Goal: Information Seeking & Learning: Learn about a topic

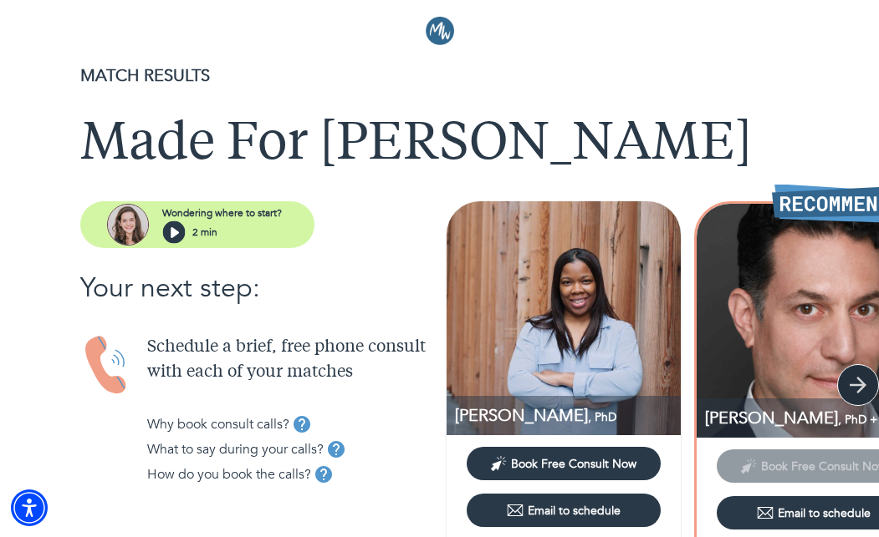
click at [859, 385] on icon "button" at bounding box center [857, 385] width 17 height 17
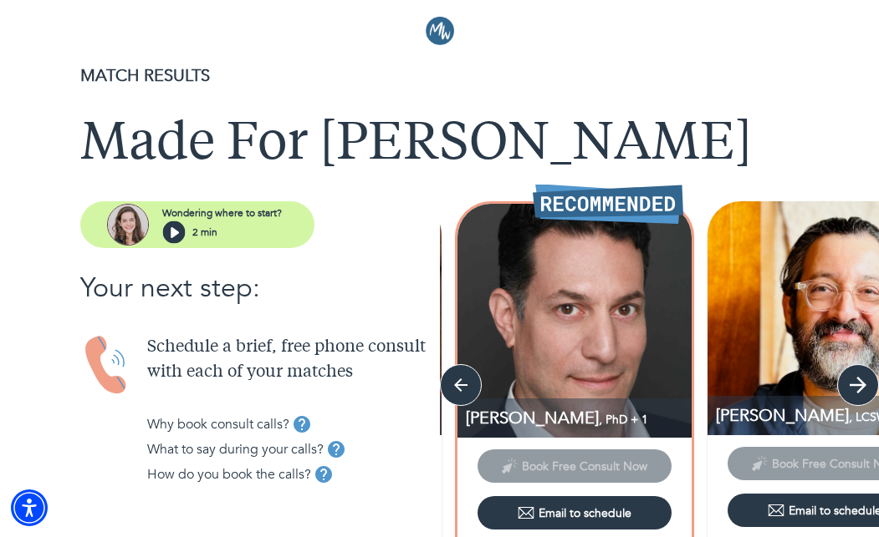
click at [858, 380] on icon "button" at bounding box center [857, 385] width 17 height 17
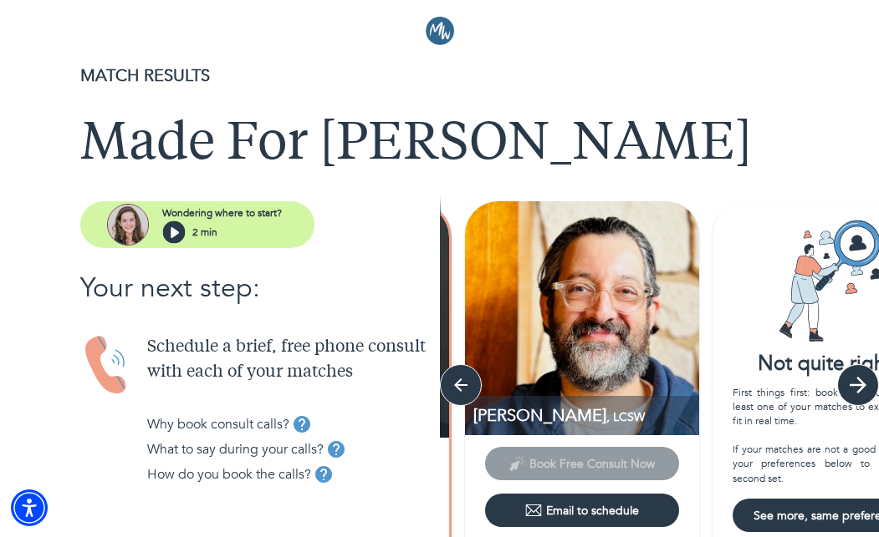
click at [860, 382] on icon "button" at bounding box center [857, 385] width 17 height 17
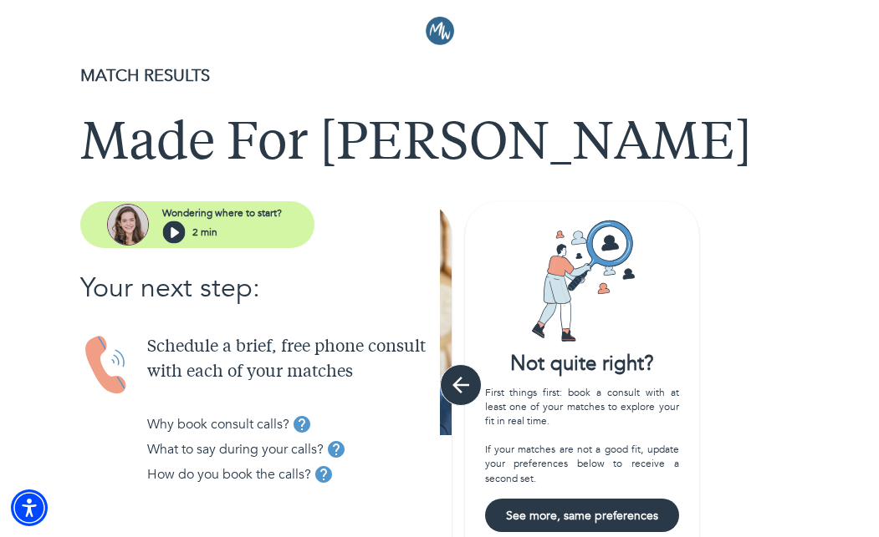
click at [465, 381] on icon "button" at bounding box center [460, 385] width 25 height 25
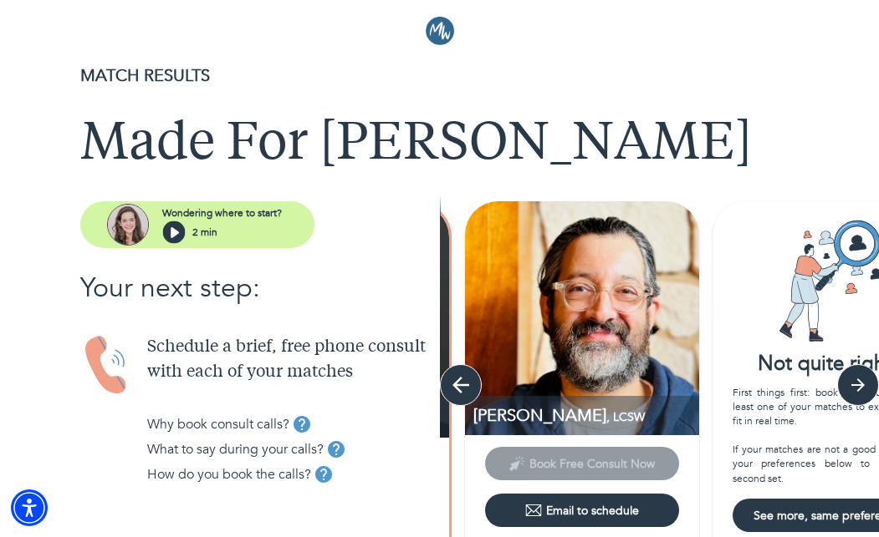
click at [465, 381] on icon "button" at bounding box center [460, 385] width 25 height 25
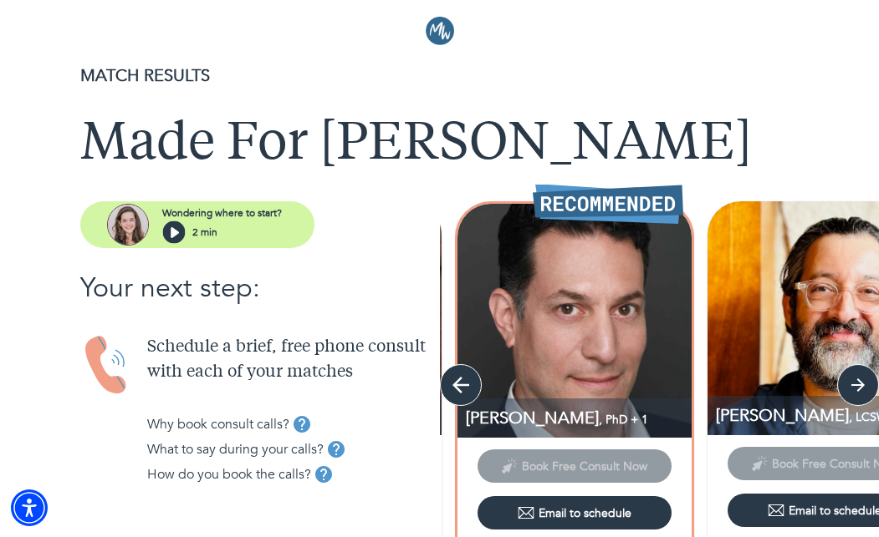
click at [465, 381] on icon "button" at bounding box center [460, 385] width 25 height 25
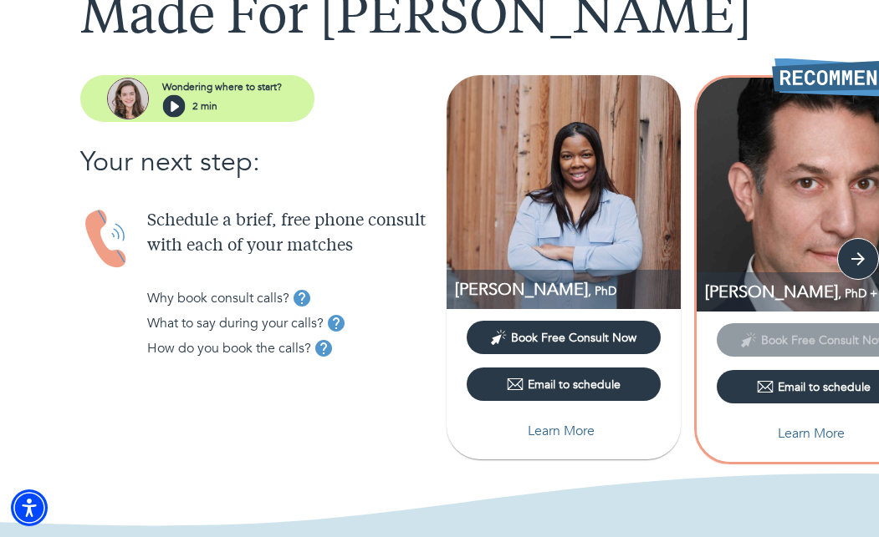
scroll to position [125, 0]
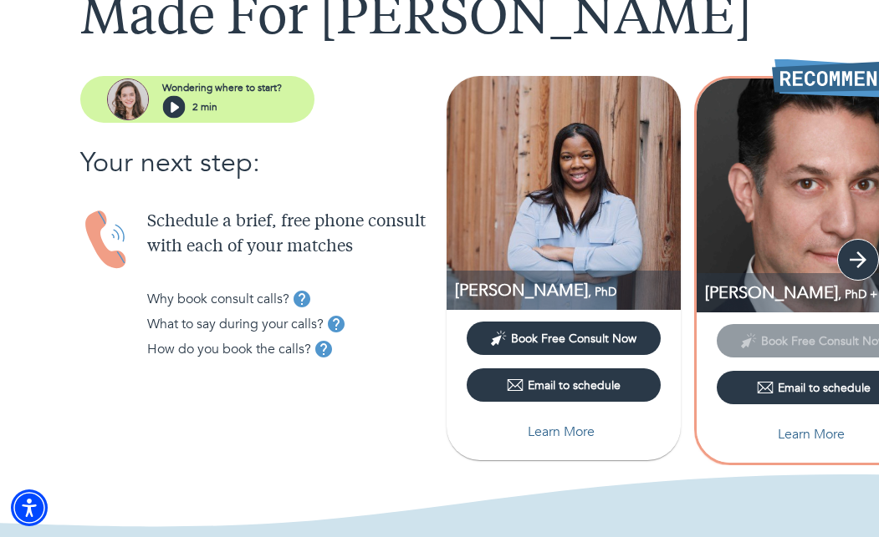
click at [858, 259] on icon "button" at bounding box center [857, 260] width 17 height 17
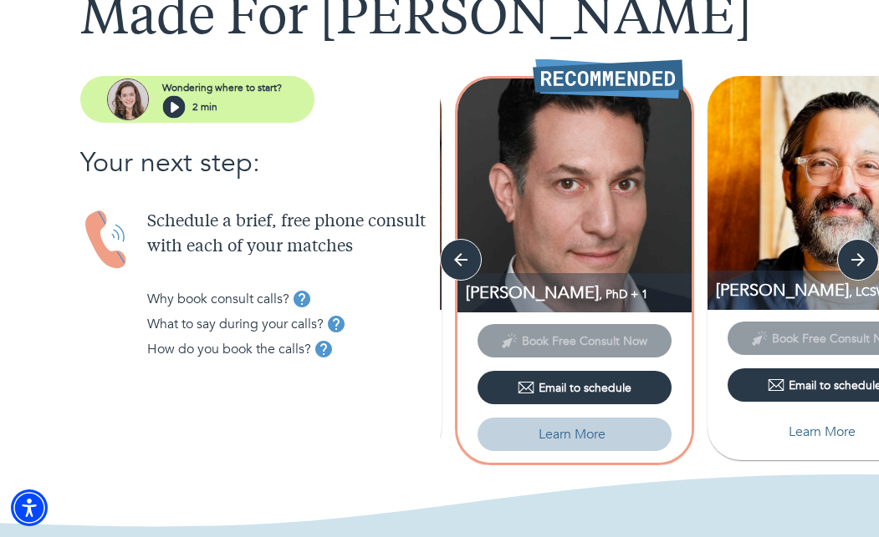
click at [581, 434] on p "Learn More" at bounding box center [571, 435] width 67 height 20
select select "2"
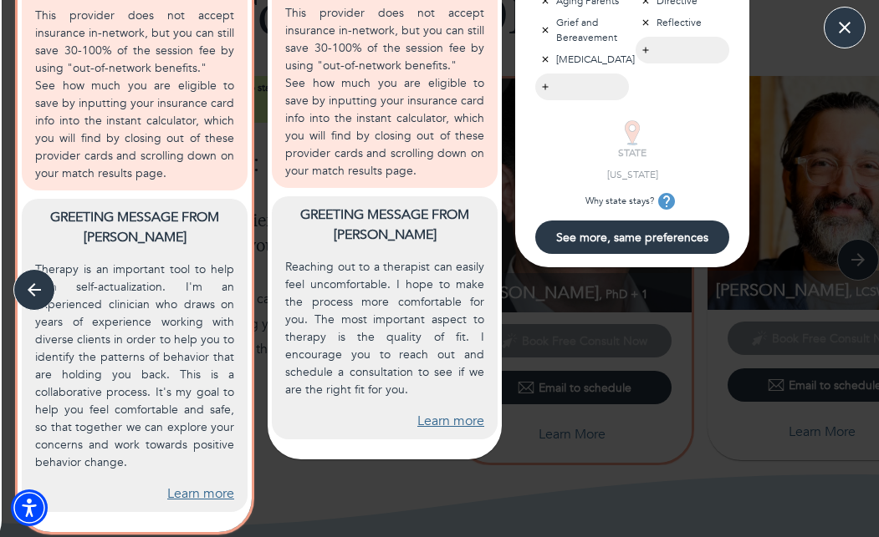
scroll to position [827, 0]
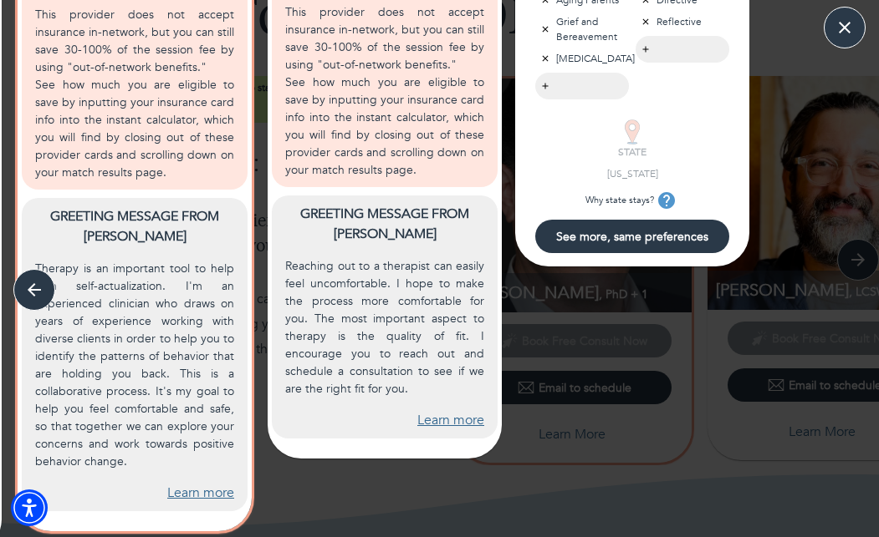
click at [206, 484] on link "Learn more" at bounding box center [200, 493] width 67 height 19
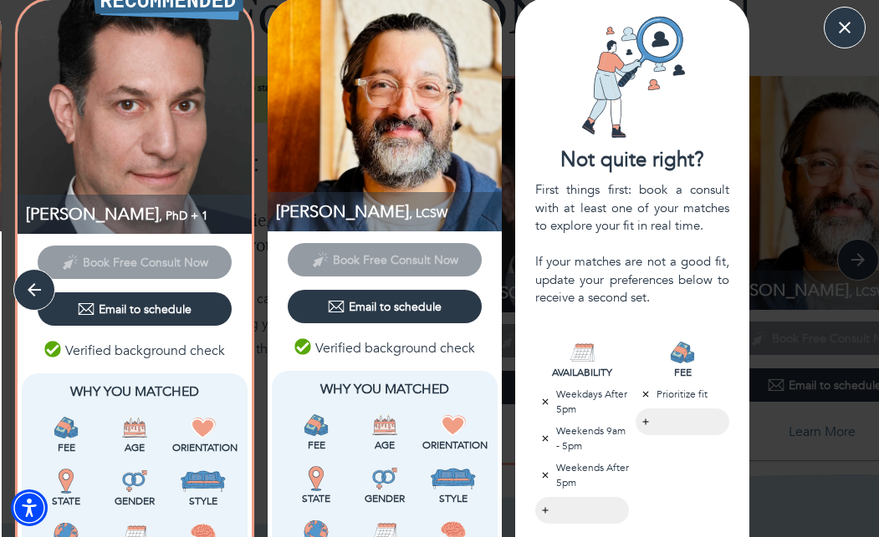
scroll to position [0, 0]
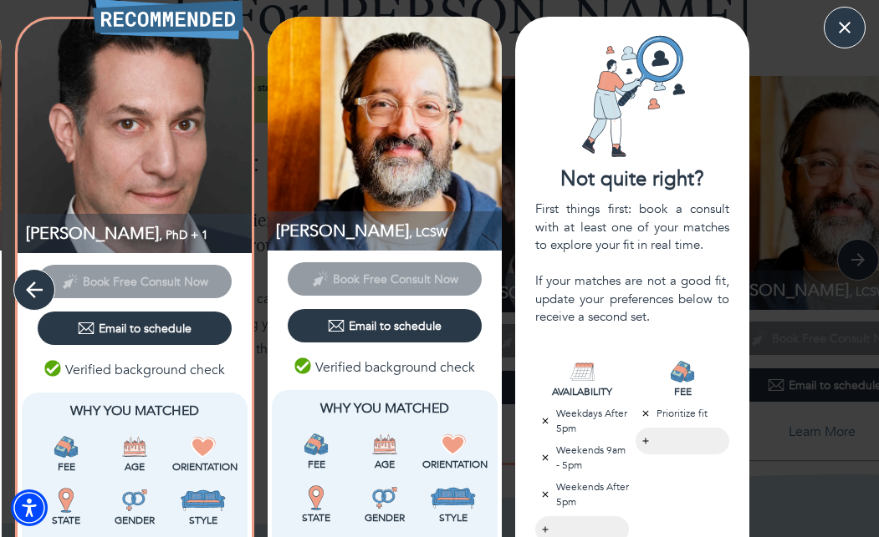
click at [33, 288] on icon "button" at bounding box center [34, 290] width 25 height 25
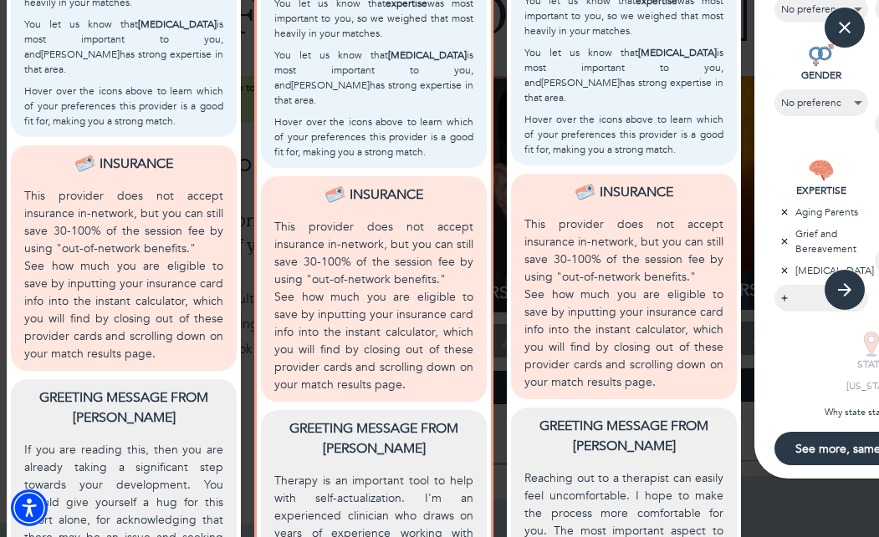
scroll to position [827, 0]
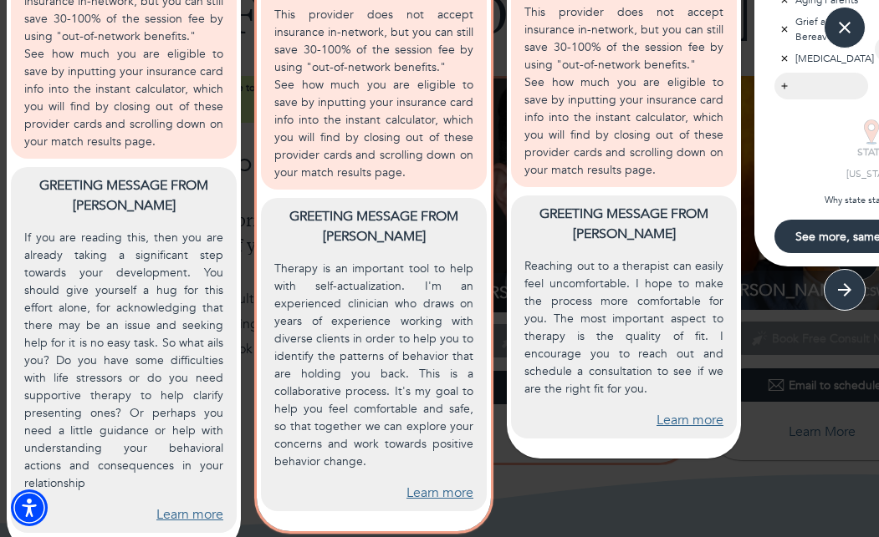
click at [690, 411] on link "Learn more" at bounding box center [689, 420] width 67 height 19
click at [191, 506] on link "Learn more" at bounding box center [189, 515] width 67 height 19
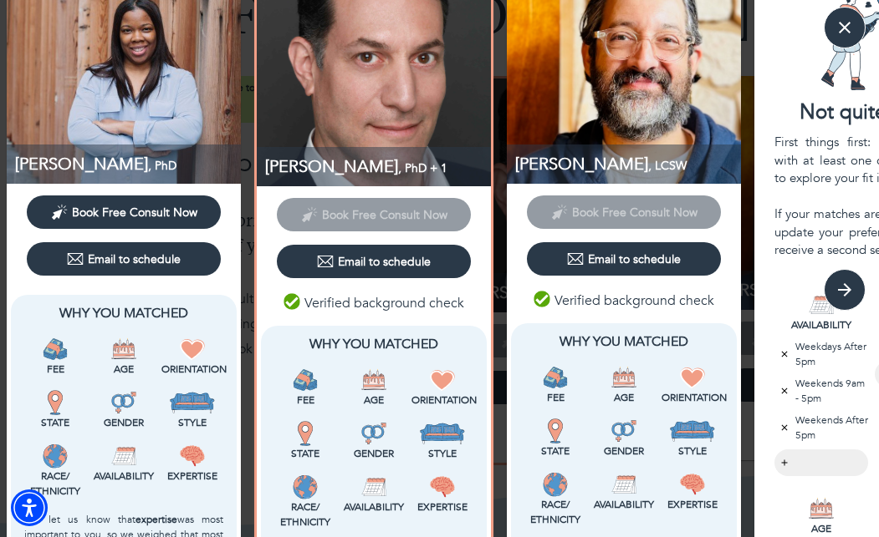
scroll to position [0, 0]
